Goal: Transaction & Acquisition: Book appointment/travel/reservation

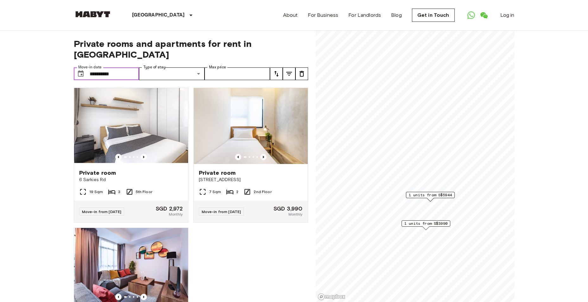
click at [120, 67] on input "**********" at bounding box center [115, 73] width 50 height 13
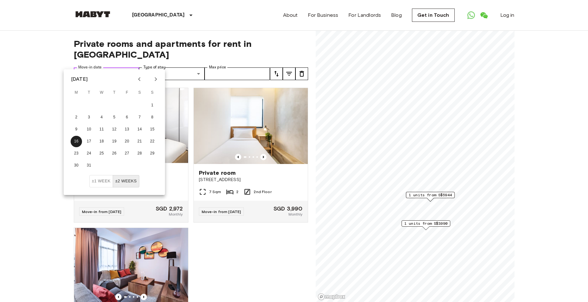
drag, startPoint x: 129, startPoint y: 66, endPoint x: 60, endPoint y: 64, distance: 68.8
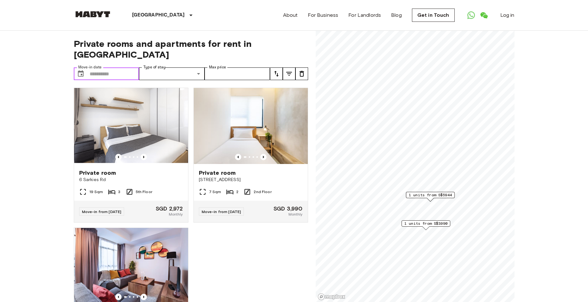
click at [114, 67] on input "Move-in date" at bounding box center [115, 73] width 50 height 13
type input "**********"
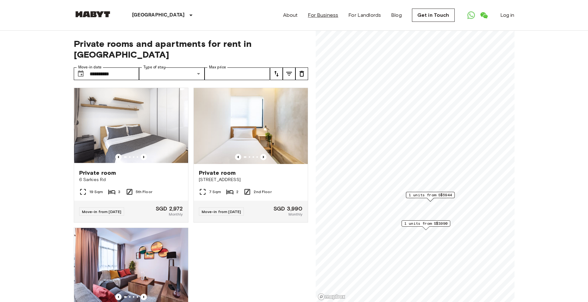
click at [319, 14] on link "For Business" at bounding box center [323, 15] width 30 height 8
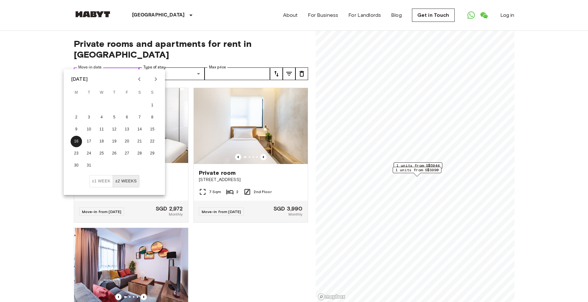
drag, startPoint x: 120, startPoint y: 64, endPoint x: 0, endPoint y: 61, distance: 120.1
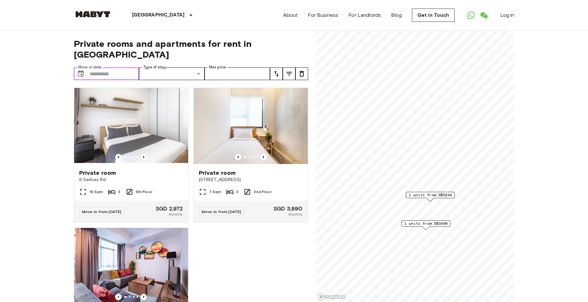
click at [117, 67] on input "Move-in date" at bounding box center [115, 73] width 50 height 13
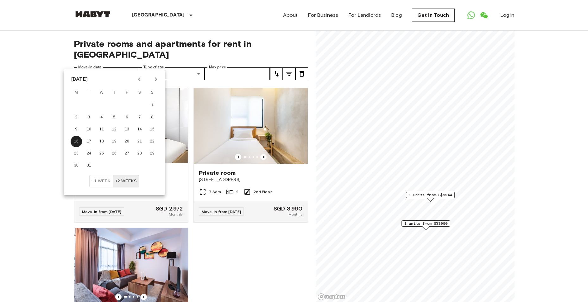
click at [140, 82] on icon "Previous month" at bounding box center [140, 79] width 8 height 8
click at [139, 82] on icon "Previous month" at bounding box center [140, 79] width 8 height 8
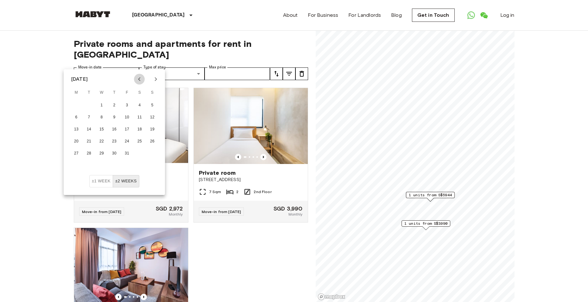
click at [139, 82] on icon "Previous month" at bounding box center [140, 79] width 8 height 8
click at [157, 78] on icon "Next month" at bounding box center [156, 79] width 8 height 8
click at [128, 131] on button "19" at bounding box center [126, 129] width 11 height 11
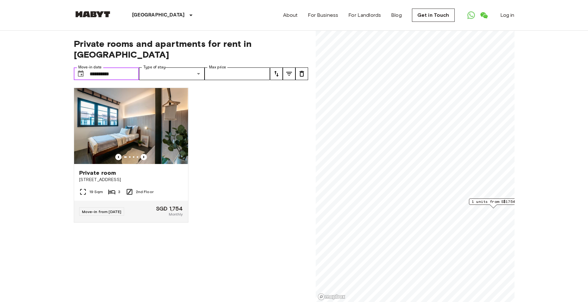
type input "**********"
click at [154, 109] on img at bounding box center [131, 126] width 114 height 76
click at [125, 67] on input "**********" at bounding box center [115, 73] width 50 height 13
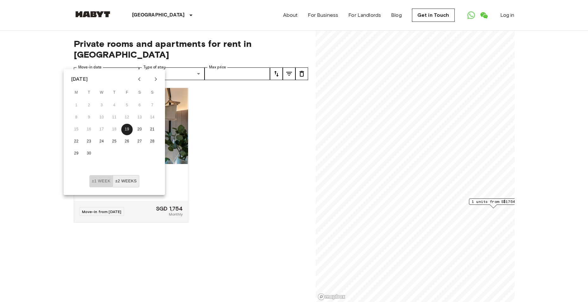
click at [102, 180] on button "±1 week" at bounding box center [101, 181] width 24 height 12
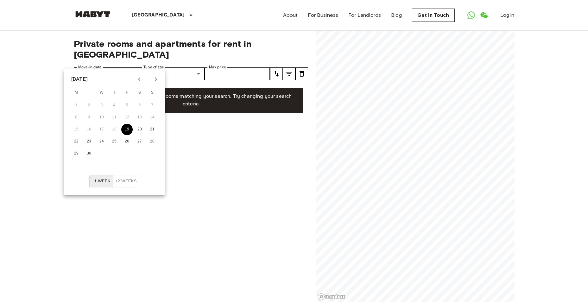
click at [127, 131] on button "19" at bounding box center [126, 129] width 11 height 11
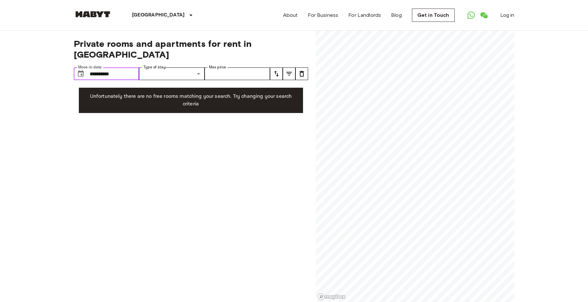
click at [134, 67] on input "**********" at bounding box center [115, 73] width 50 height 13
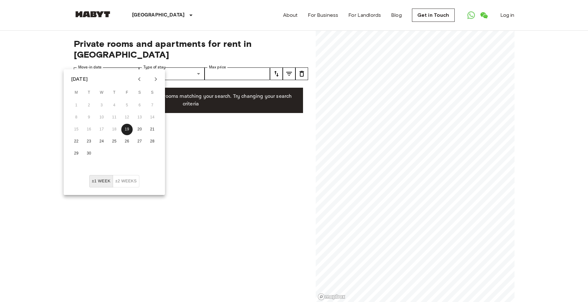
click at [129, 182] on button "±2 weeks" at bounding box center [126, 181] width 27 height 12
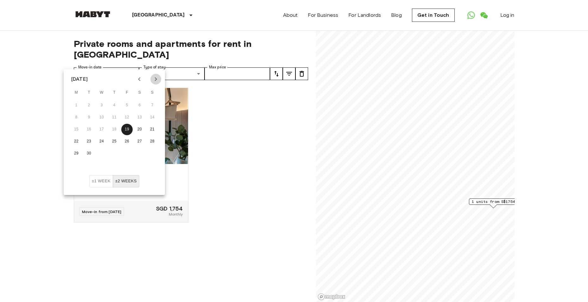
click at [155, 78] on icon "Next month" at bounding box center [156, 79] width 8 height 8
click at [103, 108] on button "1" at bounding box center [101, 105] width 11 height 11
type input "**********"
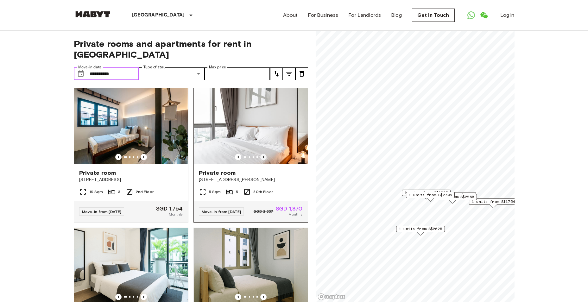
click at [260, 154] on icon "Previous image" at bounding box center [263, 157] width 6 height 6
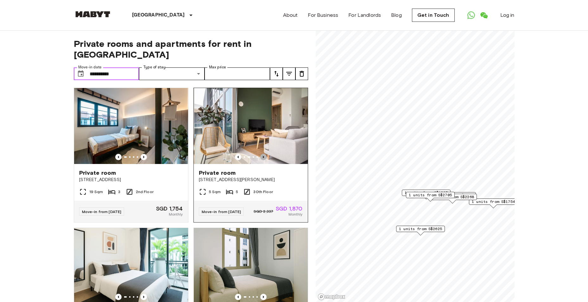
click at [260, 154] on icon "Previous image" at bounding box center [263, 157] width 6 height 6
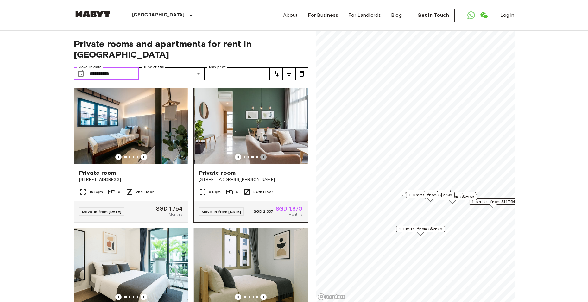
click at [260, 154] on icon "Previous image" at bounding box center [263, 157] width 6 height 6
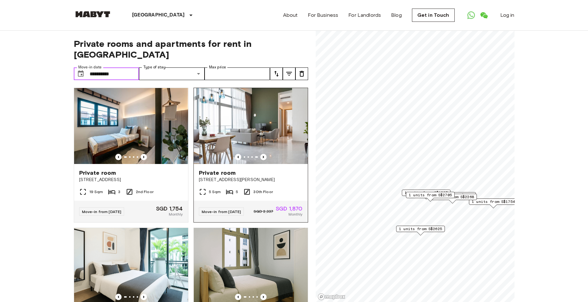
click at [248, 107] on img at bounding box center [256, 126] width 114 height 76
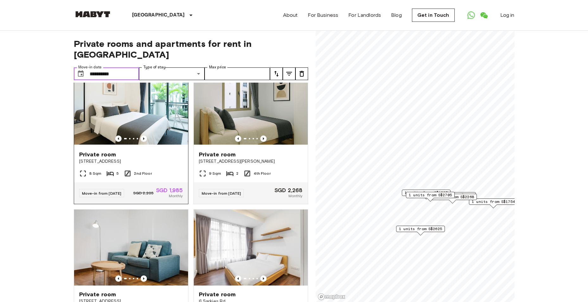
scroll to position [230, 0]
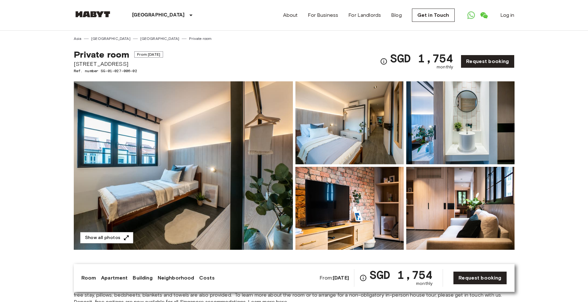
drag, startPoint x: 137, startPoint y: 64, endPoint x: 68, endPoint y: 67, distance: 69.8
copy span "[STREET_ADDRESS]"
click at [442, 210] on img at bounding box center [460, 208] width 108 height 83
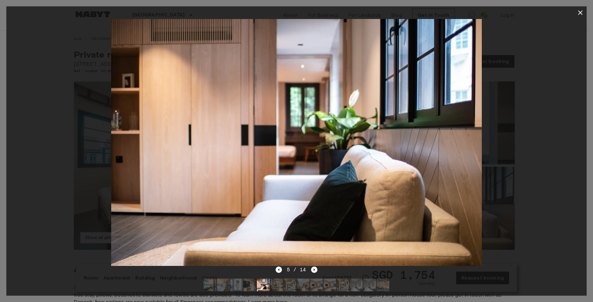
click at [541, 188] on div at bounding box center [296, 142] width 580 height 247
click at [581, 10] on icon "button" at bounding box center [581, 13] width 8 height 8
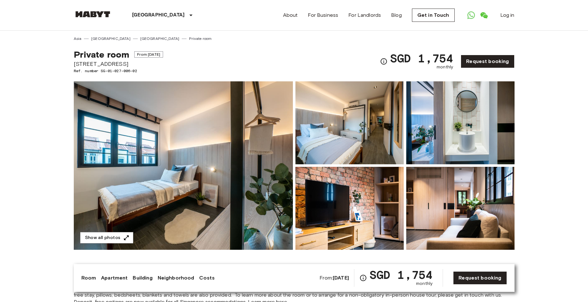
click at [339, 147] on img at bounding box center [350, 122] width 108 height 83
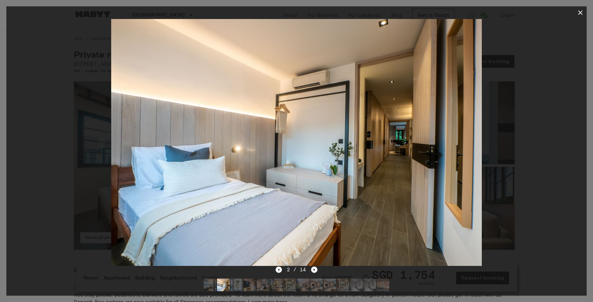
click at [565, 82] on div at bounding box center [296, 142] width 580 height 247
click at [581, 14] on icon "button" at bounding box center [581, 13] width 8 height 8
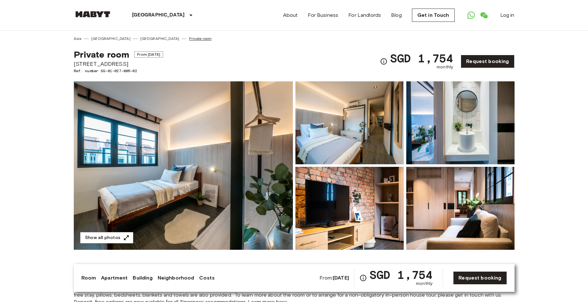
click at [189, 38] on link "Private room" at bounding box center [200, 39] width 22 height 6
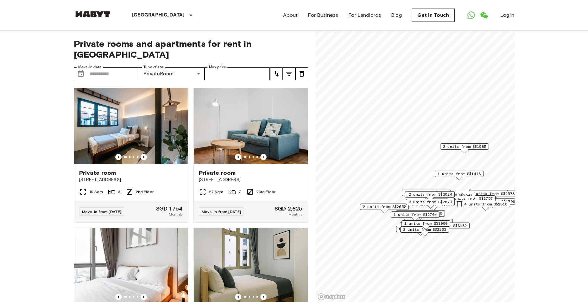
click at [275, 70] on icon "tune" at bounding box center [277, 74] width 8 height 8
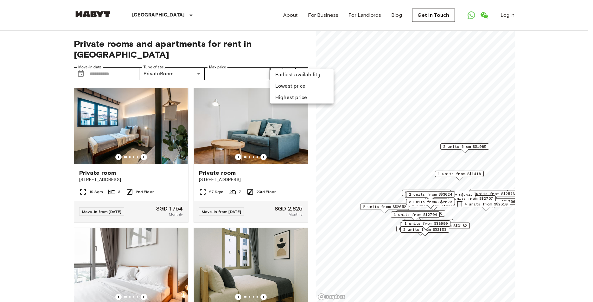
click at [283, 89] on li "Lowest price" at bounding box center [301, 86] width 63 height 11
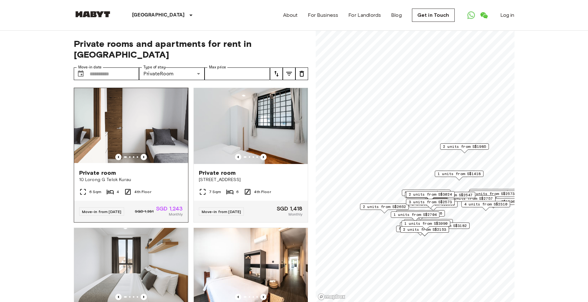
click at [139, 115] on img at bounding box center [131, 126] width 114 height 76
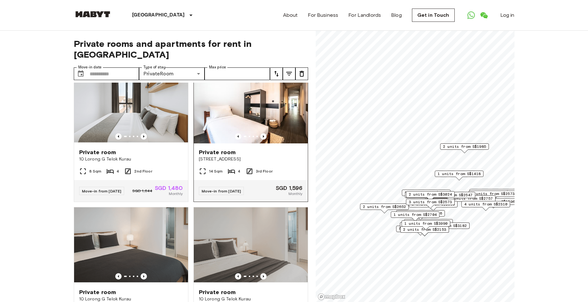
scroll to position [158, 0]
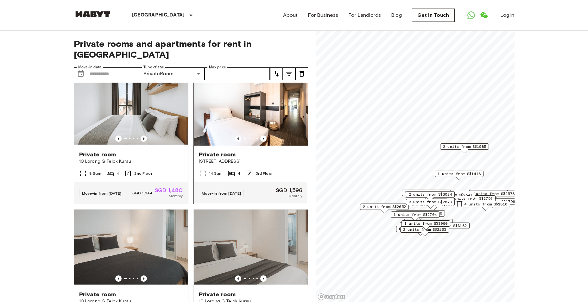
click at [269, 112] on img at bounding box center [251, 108] width 114 height 76
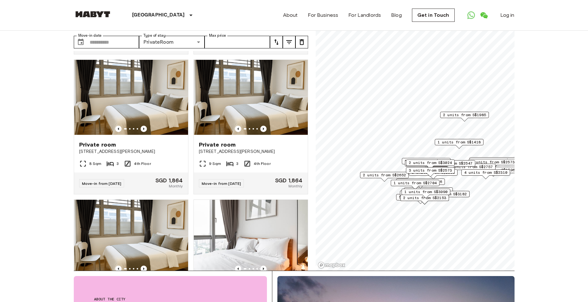
scroll to position [1956, 0]
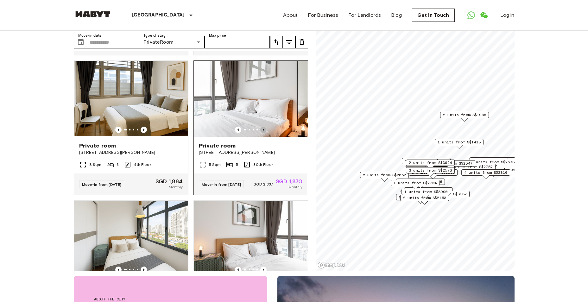
click at [261, 133] on icon "Previous image" at bounding box center [263, 130] width 6 height 6
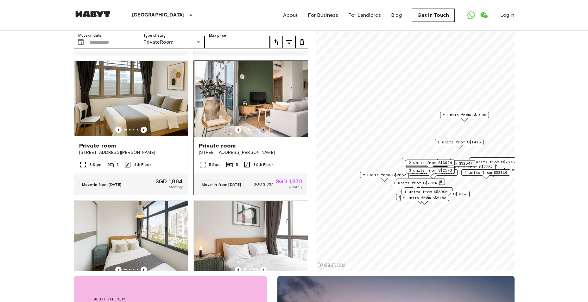
click at [261, 133] on icon "Previous image" at bounding box center [263, 130] width 6 height 6
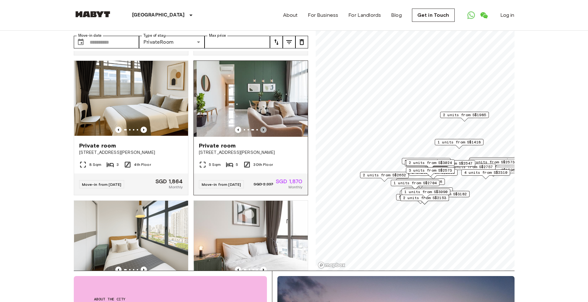
click at [261, 133] on icon "Previous image" at bounding box center [263, 130] width 6 height 6
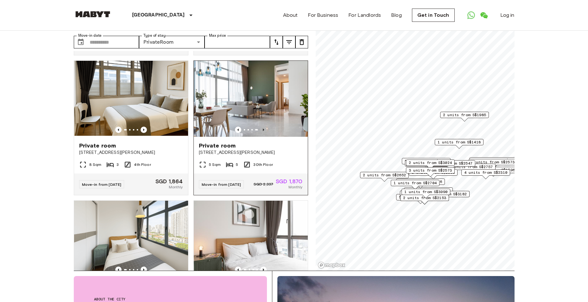
click at [262, 133] on icon "Previous image" at bounding box center [263, 130] width 6 height 6
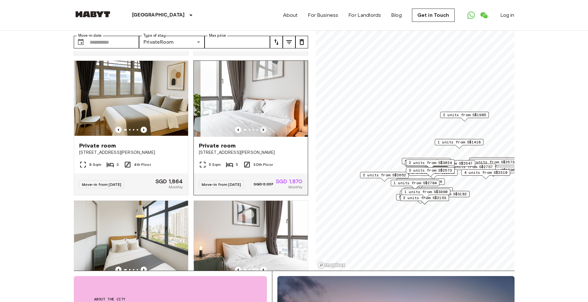
click at [262, 133] on icon "Previous image" at bounding box center [263, 130] width 6 height 6
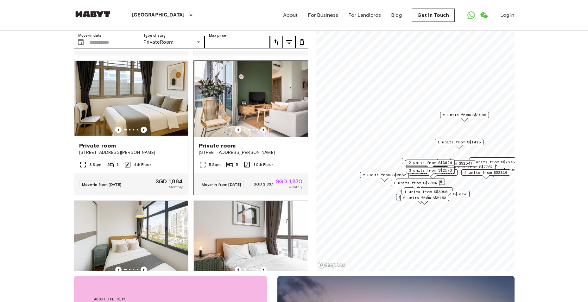
click at [262, 133] on icon "Previous image" at bounding box center [263, 130] width 6 height 6
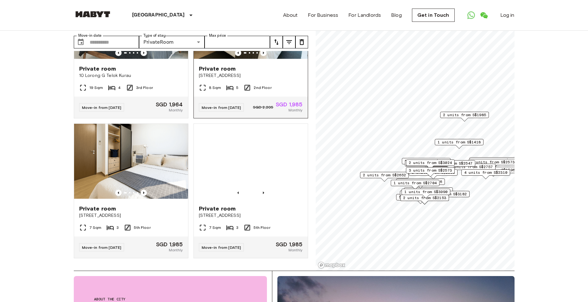
scroll to position [2558, 0]
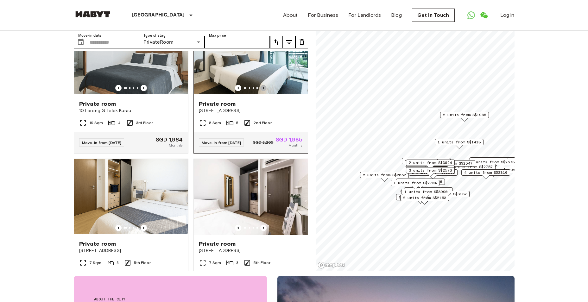
click at [260, 91] on icon "Previous image" at bounding box center [263, 88] width 6 height 6
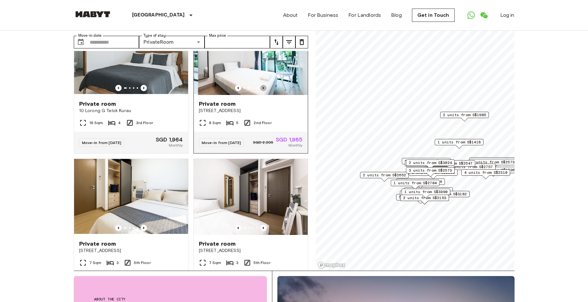
click at [260, 91] on icon "Previous image" at bounding box center [263, 88] width 6 height 6
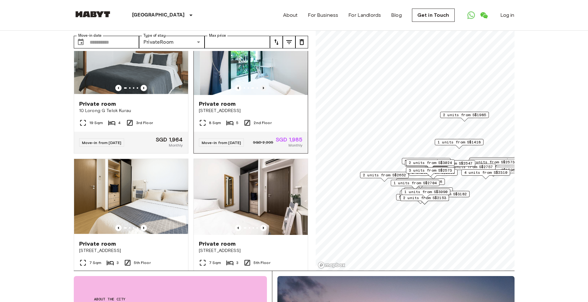
click at [260, 91] on icon "Previous image" at bounding box center [263, 88] width 6 height 6
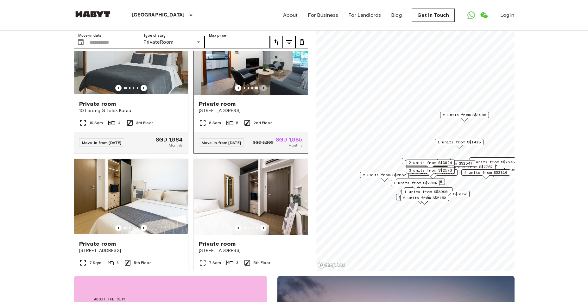
click at [260, 91] on icon "Previous image" at bounding box center [263, 88] width 6 height 6
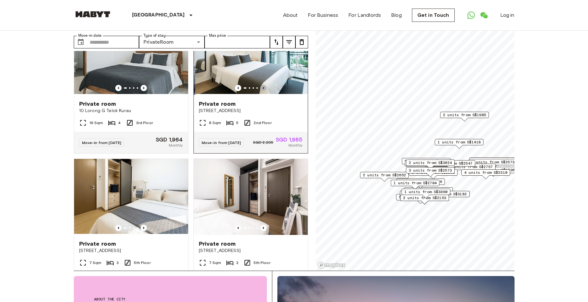
click at [260, 91] on icon "Previous image" at bounding box center [263, 88] width 6 height 6
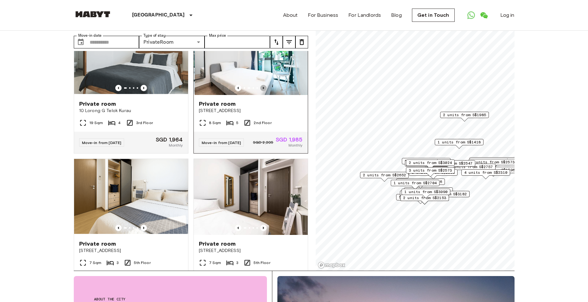
click at [260, 91] on icon "Previous image" at bounding box center [263, 88] width 6 height 6
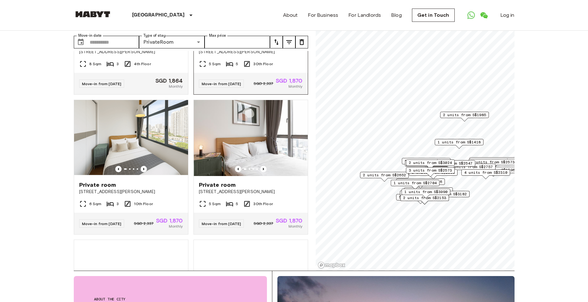
scroll to position [2091, 0]
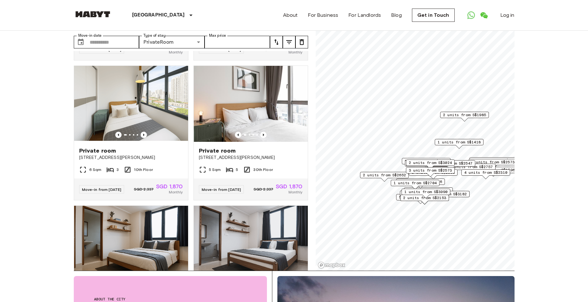
click at [450, 143] on span "1 units from S$1418" at bounding box center [459, 142] width 43 height 6
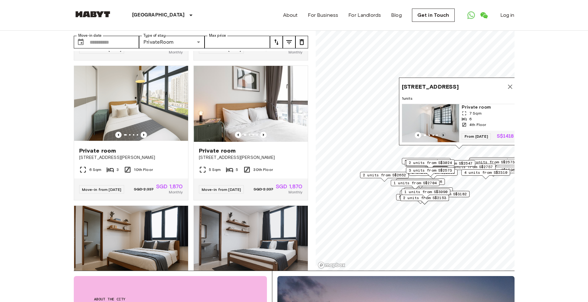
click at [443, 132] on icon "Previous image" at bounding box center [443, 135] width 6 height 6
click at [441, 112] on img "Map marker" at bounding box center [430, 123] width 57 height 38
click at [508, 83] on icon "Map marker" at bounding box center [511, 87] width 8 height 8
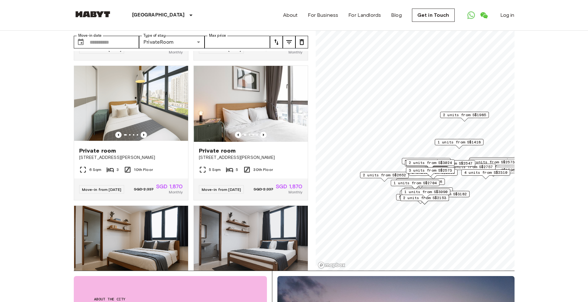
click at [476, 116] on span "2 units from S$1985" at bounding box center [464, 115] width 43 height 6
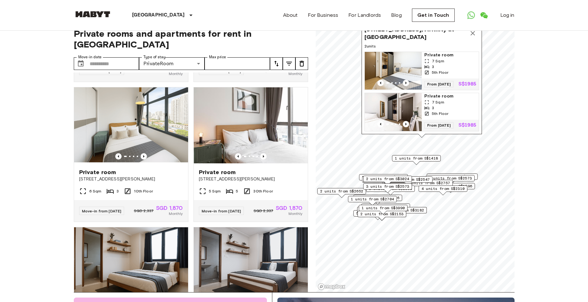
scroll to position [0, 0]
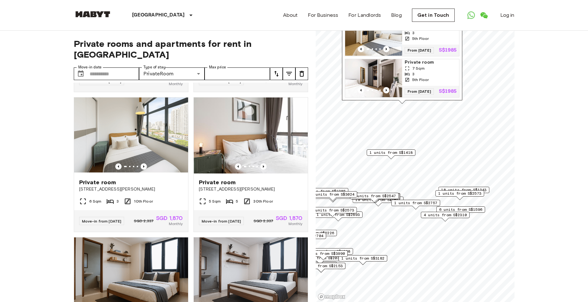
click at [486, 189] on span "18 units from S$1243" at bounding box center [463, 190] width 45 height 6
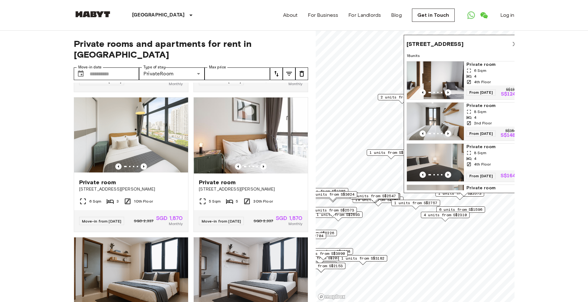
click at [513, 45] on icon "Map marker" at bounding box center [515, 44] width 8 height 8
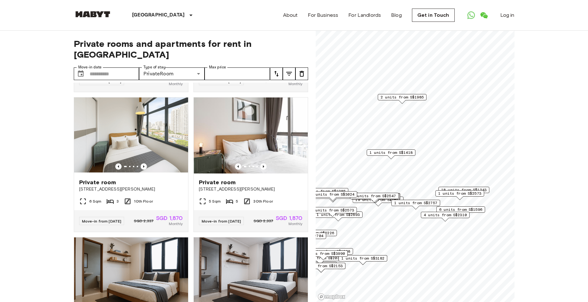
click at [476, 209] on span "6 units from S$1596" at bounding box center [460, 210] width 43 height 6
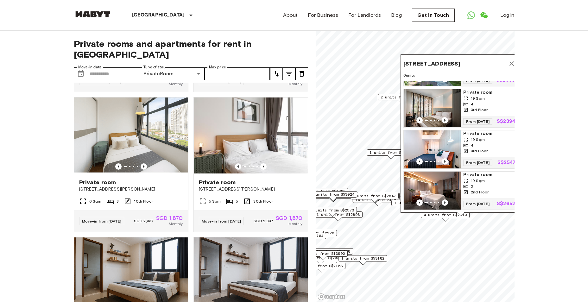
scroll to position [32, 0]
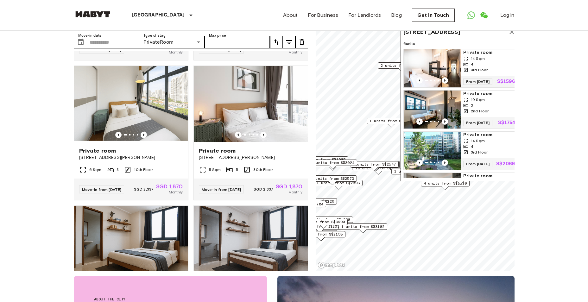
scroll to position [0, 0]
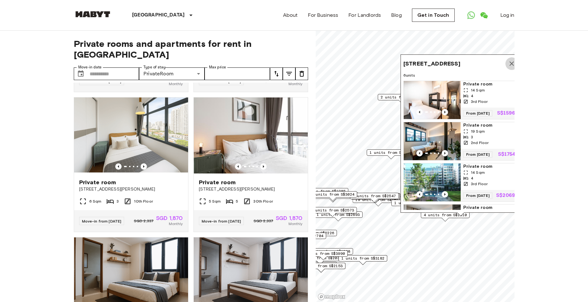
click at [511, 63] on icon "Map marker" at bounding box center [512, 63] width 4 height 4
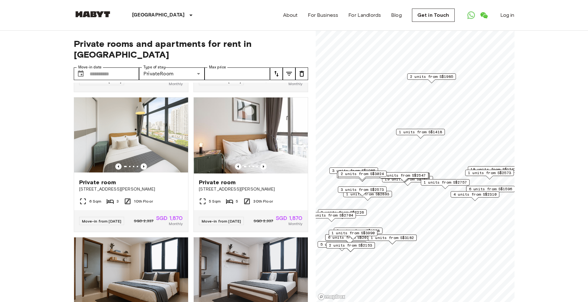
click at [371, 169] on span "3 units from S$1985" at bounding box center [353, 171] width 43 height 6
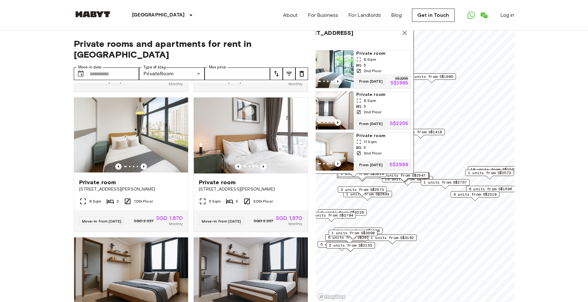
click at [374, 62] on div "5" at bounding box center [382, 65] width 52 height 6
click at [411, 40] on div "16 ewe boon road 3 units Private room 8 Sqm 5 2nd Floor From 15 Oct 25 S$2205 S…" at bounding box center [354, 99] width 120 height 150
click at [410, 42] on span "3 units" at bounding box center [354, 45] width 115 height 6
click at [380, 230] on span "2 units from S$1838" at bounding box center [358, 231] width 43 height 6
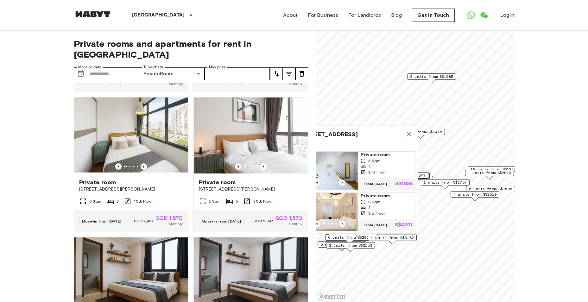
click at [379, 158] on div "8 Sqm" at bounding box center [387, 161] width 52 height 6
click at [410, 128] on button "Map marker" at bounding box center [409, 134] width 13 height 13
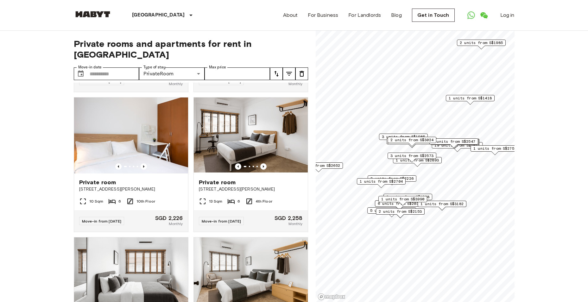
scroll to position [937, 0]
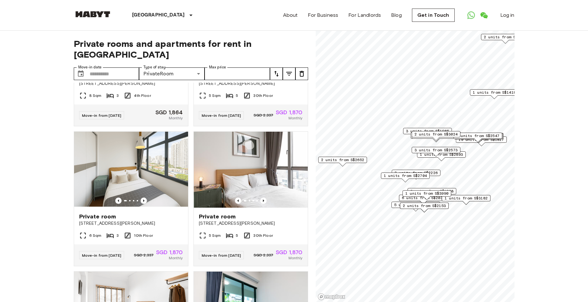
click at [409, 197] on div "1 units from S$3990" at bounding box center [427, 195] width 49 height 10
click at [393, 203] on div "5 units from S$1680" at bounding box center [416, 205] width 49 height 6
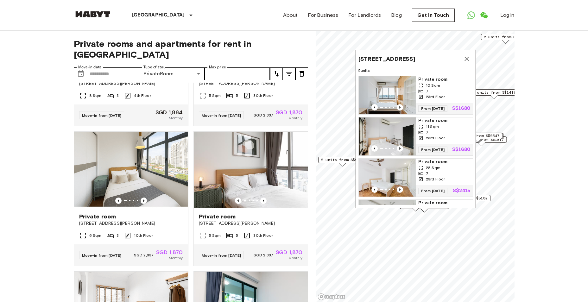
click at [438, 108] on span "From 12 Dec 25" at bounding box center [433, 109] width 29 height 6
click at [465, 56] on icon "Map marker" at bounding box center [467, 59] width 8 height 8
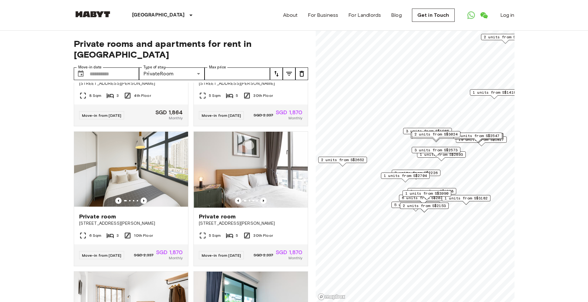
click at [403, 198] on div "1 units from S$3990" at bounding box center [427, 195] width 49 height 10
click at [414, 190] on span "2 units from S$1838" at bounding box center [432, 192] width 43 height 6
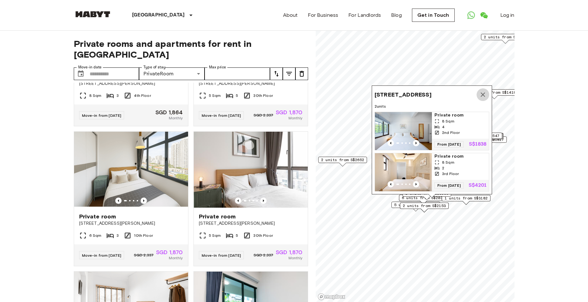
click at [484, 91] on icon "Map marker" at bounding box center [483, 95] width 8 height 8
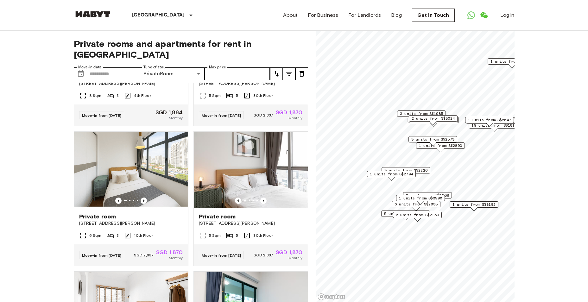
click at [449, 196] on span "2 units from S$1838" at bounding box center [427, 196] width 43 height 6
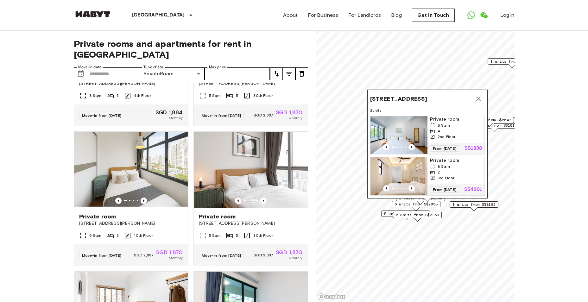
click at [398, 204] on div "1 units from S$3990" at bounding box center [420, 200] width 49 height 10
click at [479, 98] on icon "Map marker" at bounding box center [479, 100] width 4 height 4
click at [433, 205] on div "1 units from S$3990" at bounding box center [421, 201] width 49 height 10
click at [479, 96] on icon "Map marker" at bounding box center [479, 100] width 8 height 8
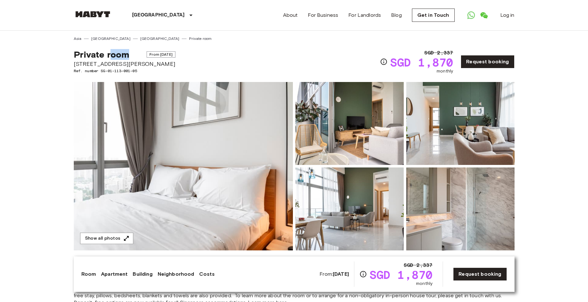
drag, startPoint x: 128, startPoint y: 59, endPoint x: 116, endPoint y: 59, distance: 11.4
click at [114, 59] on span "Private room" at bounding box center [102, 54] width 56 height 11
drag, startPoint x: 116, startPoint y: 59, endPoint x: 133, endPoint y: 59, distance: 17.1
click at [133, 59] on div "Private room From Oct 8 2025" at bounding box center [125, 54] width 102 height 11
drag, startPoint x: 126, startPoint y: 63, endPoint x: 74, endPoint y: 65, distance: 52.3
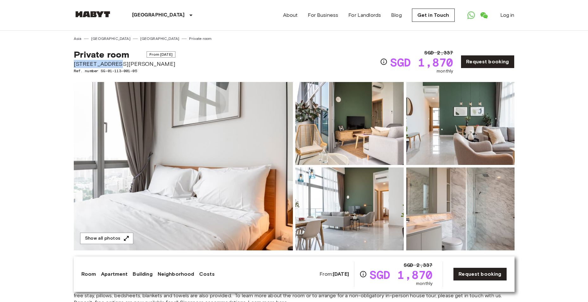
click at [74, 65] on span "[STREET_ADDRESS][PERSON_NAME]" at bounding box center [125, 64] width 102 height 8
copy span "[STREET_ADDRESS][PERSON_NAME]"
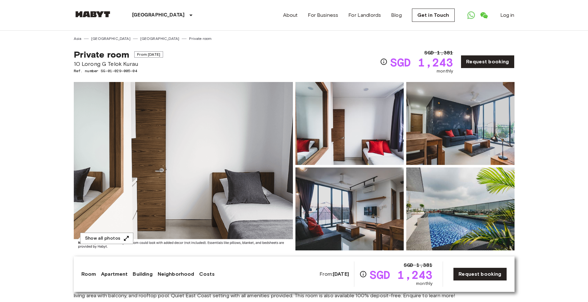
click at [250, 115] on img at bounding box center [183, 166] width 219 height 169
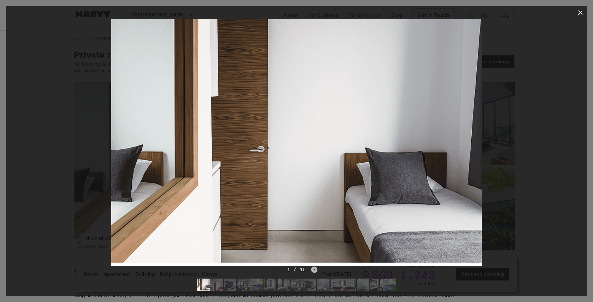
click at [316, 271] on icon "Next image" at bounding box center [314, 270] width 6 height 6
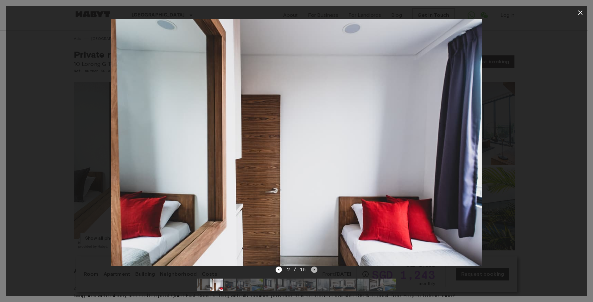
click at [316, 271] on icon "Next image" at bounding box center [314, 270] width 6 height 6
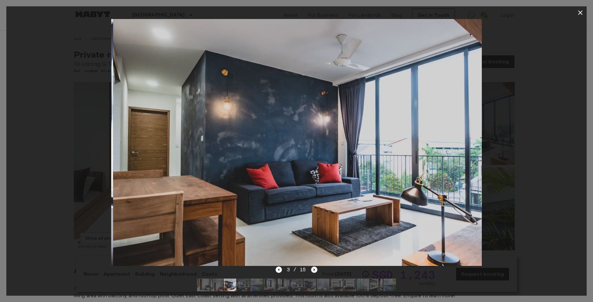
click at [316, 271] on icon "Next image" at bounding box center [314, 270] width 6 height 6
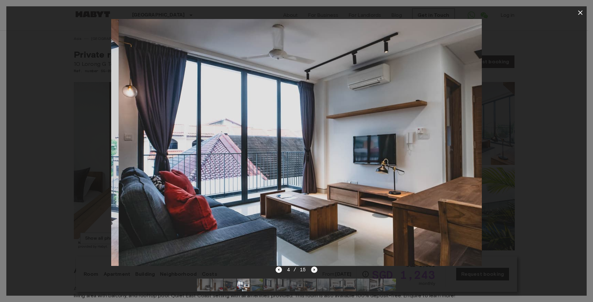
click at [316, 271] on icon "Next image" at bounding box center [314, 270] width 6 height 6
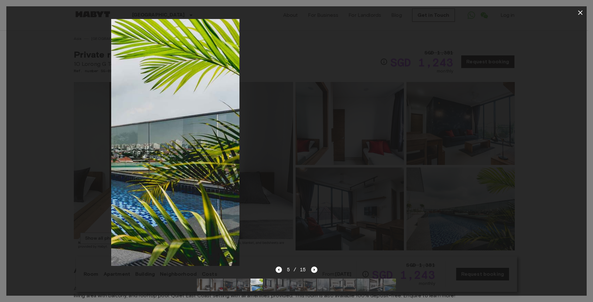
drag, startPoint x: 413, startPoint y: 189, endPoint x: 141, endPoint y: 166, distance: 273.2
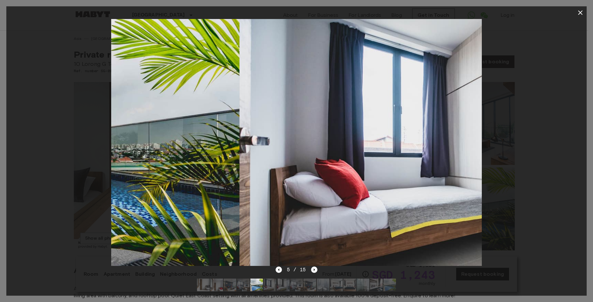
click at [141, 166] on img at bounding box center [54, 142] width 371 height 247
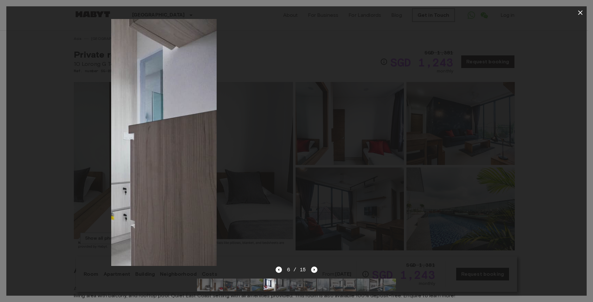
drag, startPoint x: 432, startPoint y: 192, endPoint x: 143, endPoint y: 159, distance: 290.8
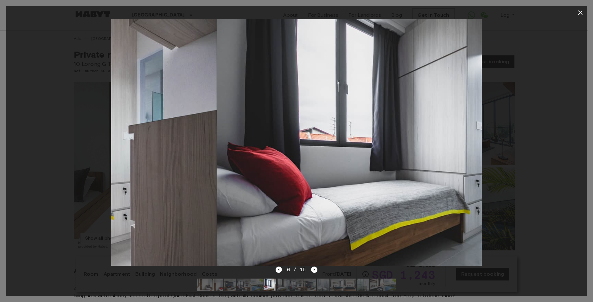
click at [143, 159] on img at bounding box center [31, 142] width 371 height 247
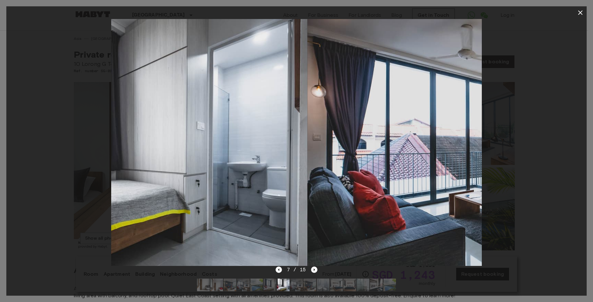
drag, startPoint x: 377, startPoint y: 157, endPoint x: 188, endPoint y: 121, distance: 192.8
click at [190, 123] on img at bounding box center [122, 142] width 371 height 247
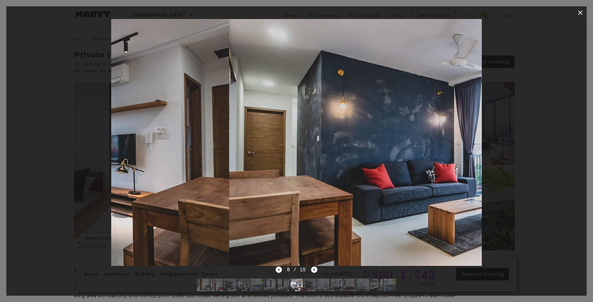
drag, startPoint x: 464, startPoint y: 149, endPoint x: 205, endPoint y: 122, distance: 261.2
click at [205, 122] on img at bounding box center [43, 142] width 371 height 247
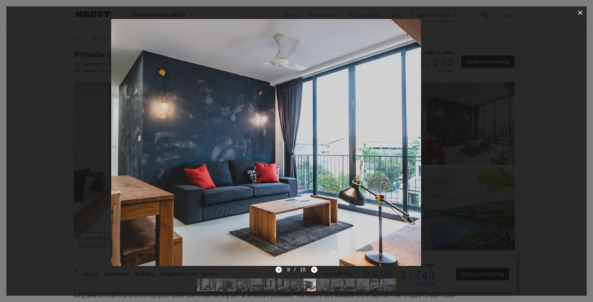
drag, startPoint x: 398, startPoint y: 136, endPoint x: 187, endPoint y: 93, distance: 215.6
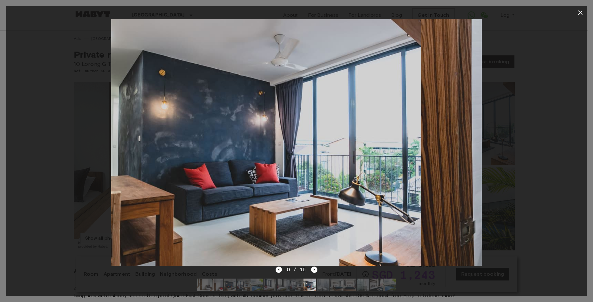
click at [195, 99] on img at bounding box center [235, 142] width 371 height 247
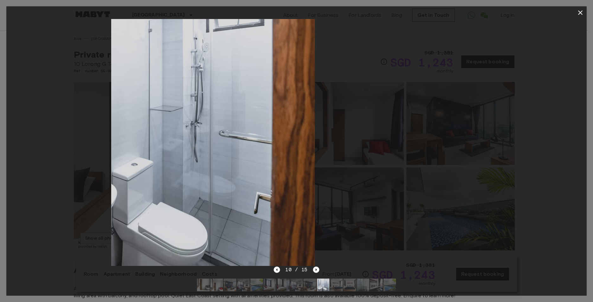
drag, startPoint x: 456, startPoint y: 150, endPoint x: 240, endPoint y: 85, distance: 224.5
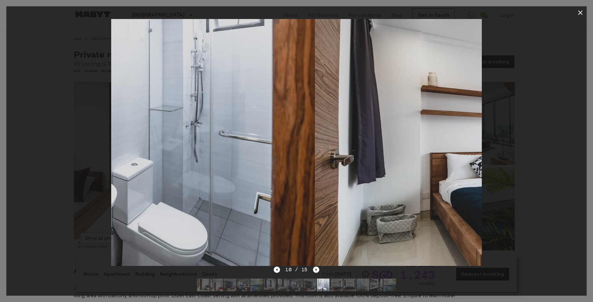
click at [248, 95] on img at bounding box center [129, 142] width 371 height 247
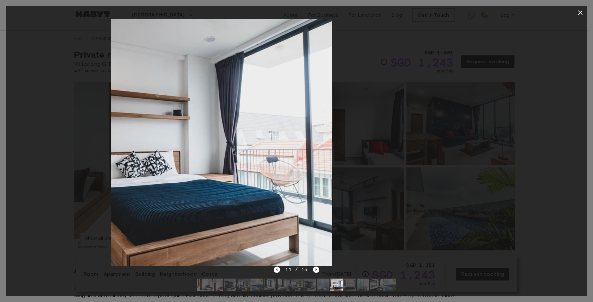
drag, startPoint x: 365, startPoint y: 127, endPoint x: 104, endPoint y: 64, distance: 267.9
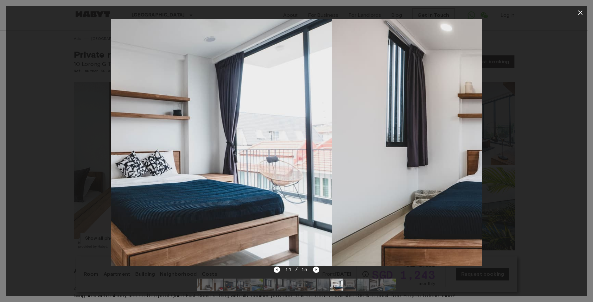
click at [103, 65] on div at bounding box center [296, 142] width 580 height 247
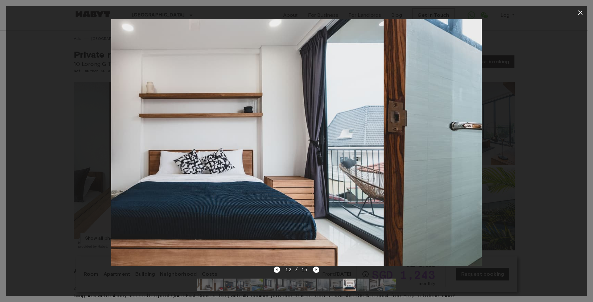
drag, startPoint x: 377, startPoint y: 138, endPoint x: 94, endPoint y: 57, distance: 293.9
click at [143, 80] on img at bounding box center [198, 142] width 371 height 247
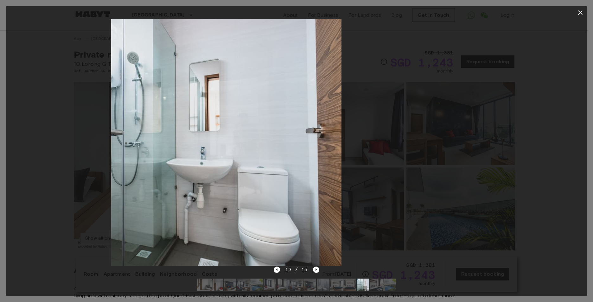
drag, startPoint x: 309, startPoint y: 98, endPoint x: 67, endPoint y: 26, distance: 253.1
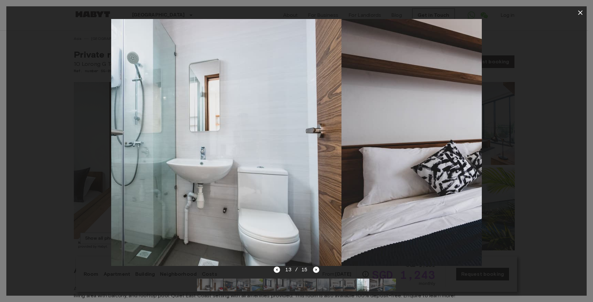
click at [85, 34] on div at bounding box center [296, 142] width 580 height 247
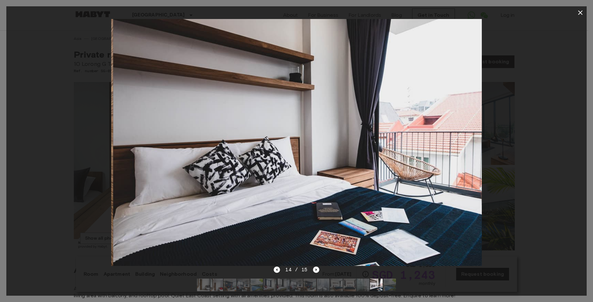
click at [51, 23] on div at bounding box center [296, 142] width 580 height 247
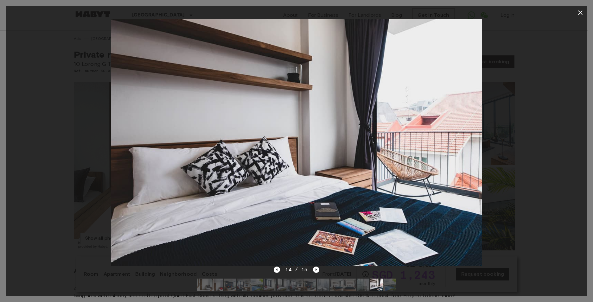
click at [520, 162] on div at bounding box center [296, 142] width 580 height 247
click at [537, 157] on div at bounding box center [296, 142] width 580 height 247
click at [580, 11] on icon "button" at bounding box center [581, 13] width 8 height 8
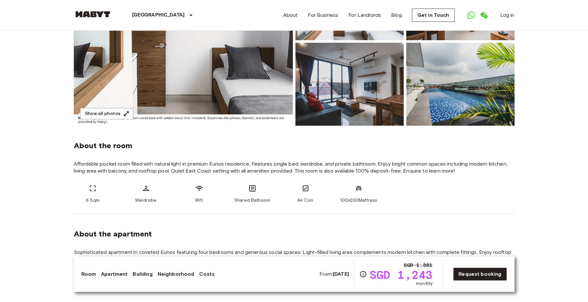
scroll to position [127, 0]
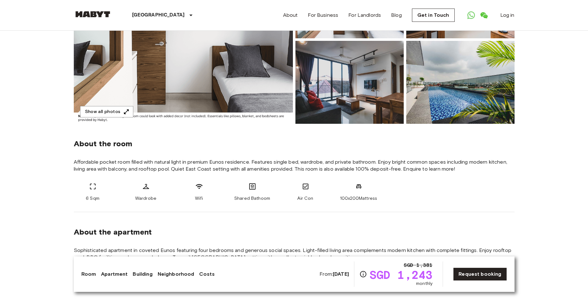
drag, startPoint x: 108, startPoint y: 114, endPoint x: 171, endPoint y: 183, distance: 93.7
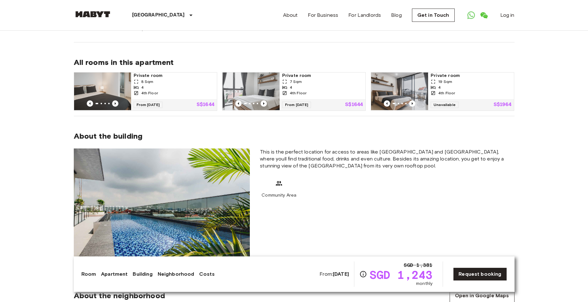
scroll to position [507, 0]
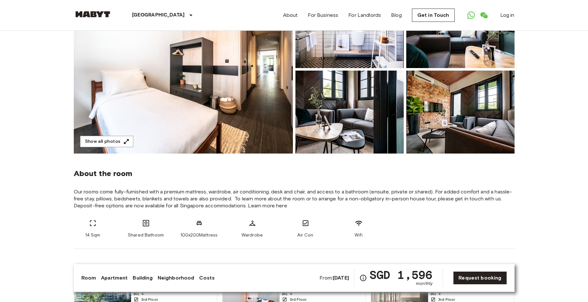
scroll to position [190, 0]
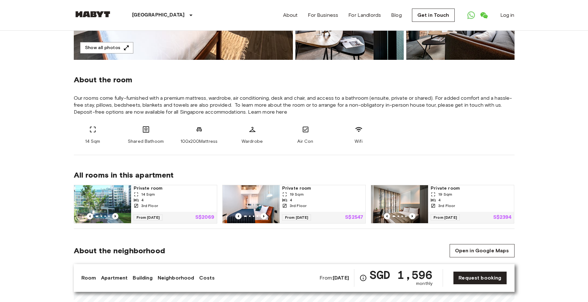
click at [116, 216] on icon "Previous image" at bounding box center [115, 216] width 6 height 6
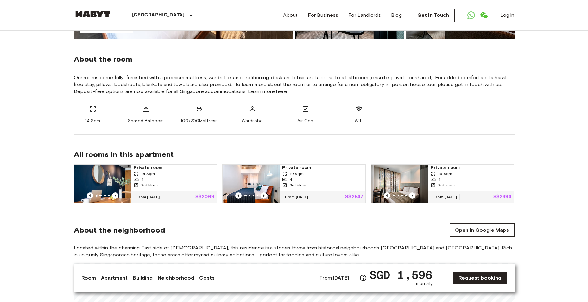
scroll to position [222, 0]
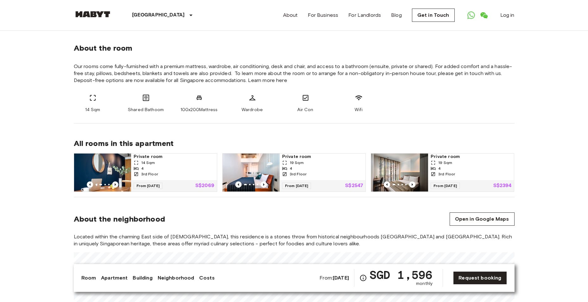
click at [115, 187] on icon "Previous image" at bounding box center [115, 185] width 6 height 6
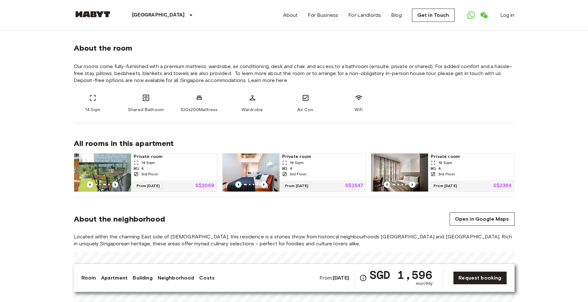
click at [115, 187] on icon "Previous image" at bounding box center [115, 185] width 6 height 6
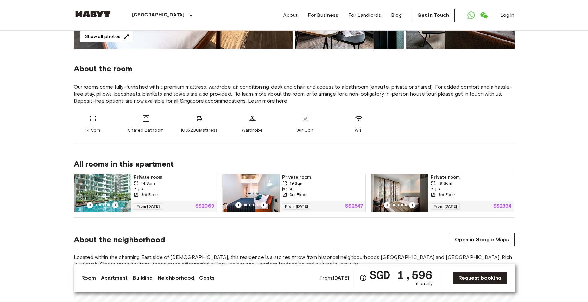
scroll to position [190, 0]
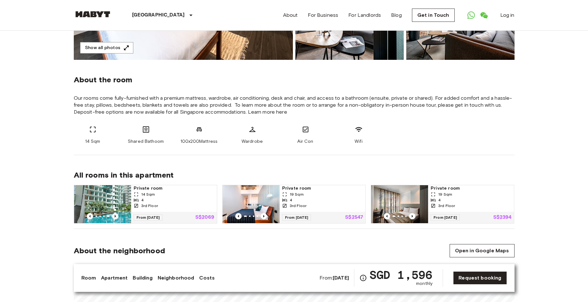
drag, startPoint x: 115, startPoint y: 187, endPoint x: 116, endPoint y: 214, distance: 27.3
click at [122, 215] on div at bounding box center [102, 204] width 57 height 38
click at [116, 214] on icon "Previous image" at bounding box center [115, 216] width 6 height 6
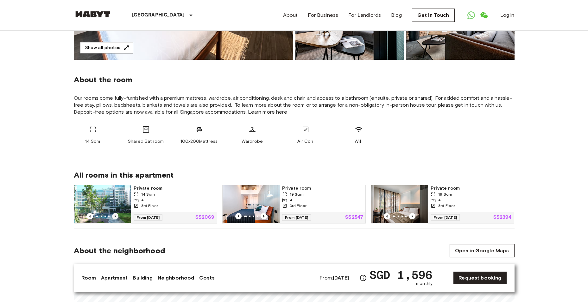
click at [116, 214] on icon "Previous image" at bounding box center [115, 216] width 6 height 6
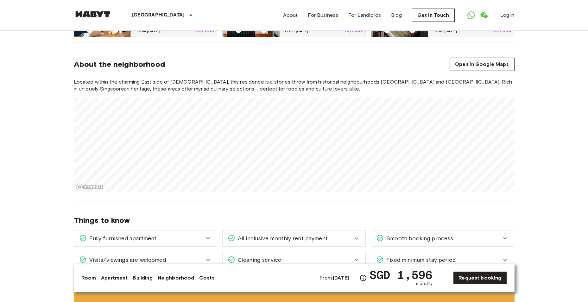
scroll to position [412, 0]
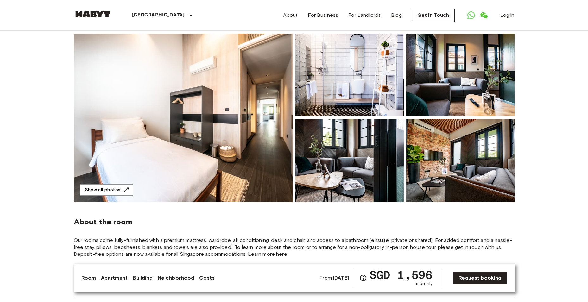
scroll to position [0, 0]
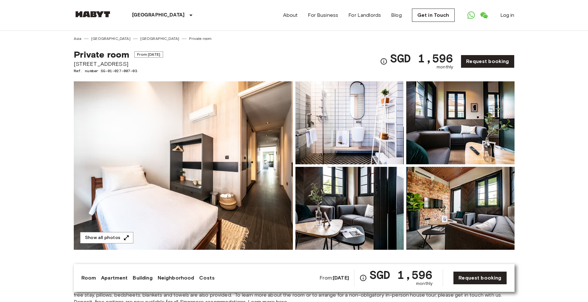
click at [343, 103] on img at bounding box center [350, 122] width 108 height 83
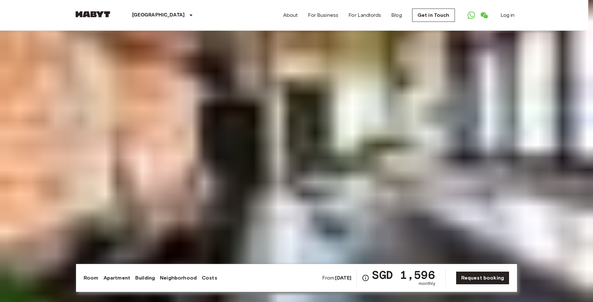
drag, startPoint x: 450, startPoint y: 104, endPoint x: 215, endPoint y: 103, distance: 234.4
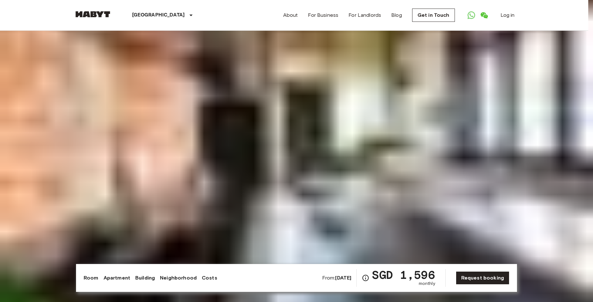
drag, startPoint x: 391, startPoint y: 109, endPoint x: 174, endPoint y: 106, distance: 217.4
drag, startPoint x: 415, startPoint y: 107, endPoint x: 185, endPoint y: 103, distance: 230.4
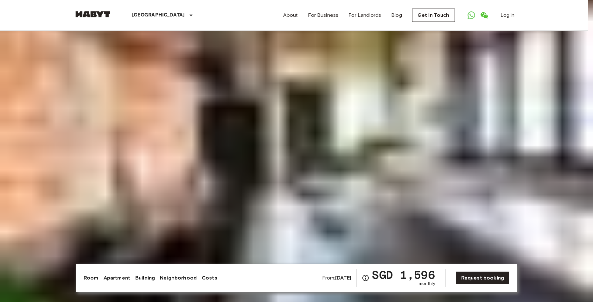
drag, startPoint x: 384, startPoint y: 115, endPoint x: 203, endPoint y: 110, distance: 181.3
drag, startPoint x: 449, startPoint y: 114, endPoint x: 270, endPoint y: 86, distance: 181.2
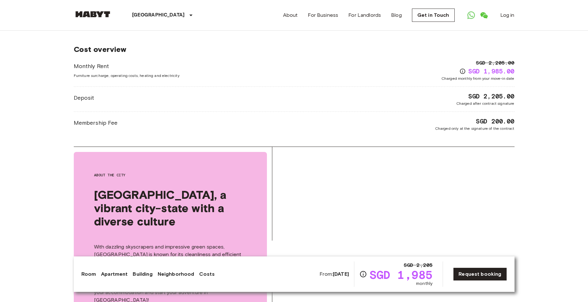
scroll to position [1204, 0]
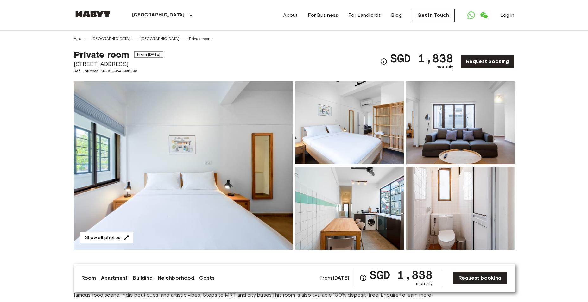
click at [385, 210] on img at bounding box center [350, 208] width 108 height 83
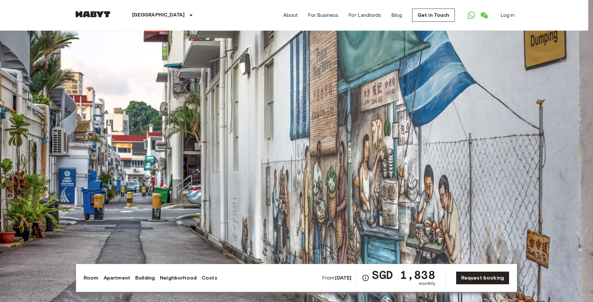
drag, startPoint x: 402, startPoint y: 169, endPoint x: 389, endPoint y: 167, distance: 13.5
drag, startPoint x: 124, startPoint y: 113, endPoint x: 87, endPoint y: 102, distance: 37.8
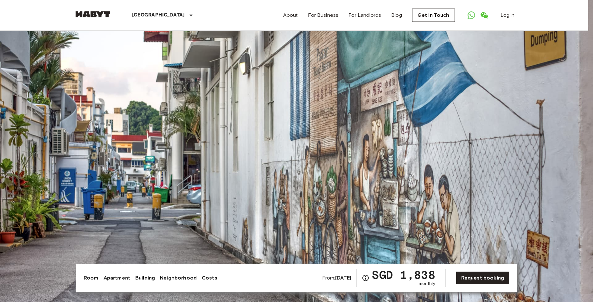
drag, startPoint x: 361, startPoint y: 161, endPoint x: 69, endPoint y: 106, distance: 297.5
drag, startPoint x: 342, startPoint y: 99, endPoint x: 85, endPoint y: 64, distance: 258.6
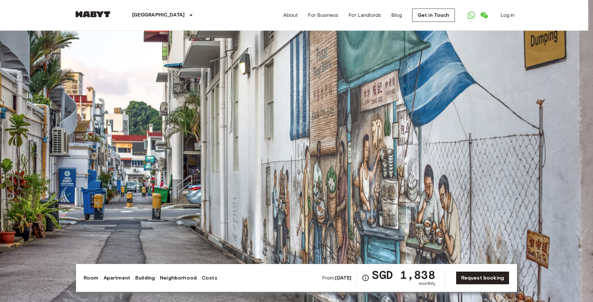
drag, startPoint x: 434, startPoint y: 144, endPoint x: 102, endPoint y: 129, distance: 332.3
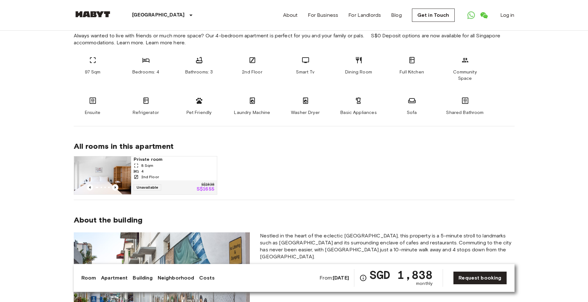
scroll to position [317, 0]
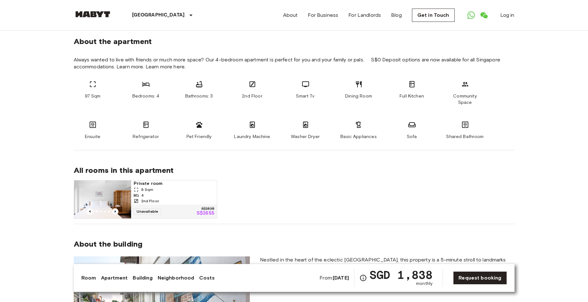
click at [121, 184] on img at bounding box center [102, 200] width 57 height 38
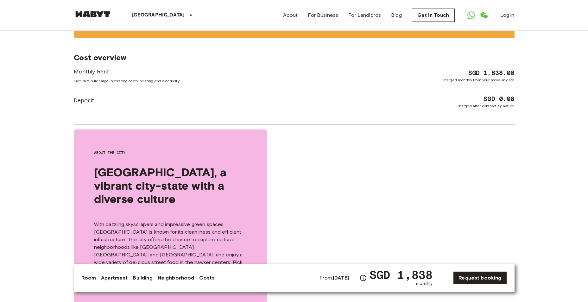
scroll to position [887, 0]
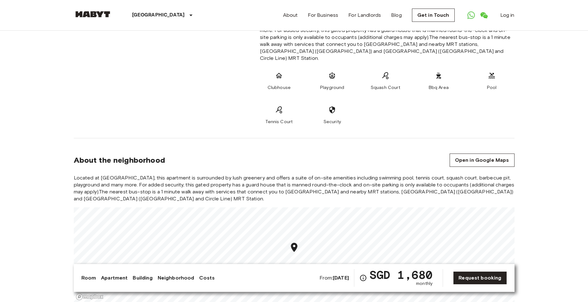
scroll to position [665, 0]
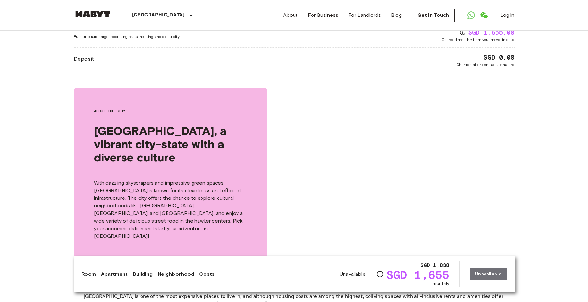
scroll to position [1046, 0]
